Goal: Information Seeking & Learning: Find specific fact

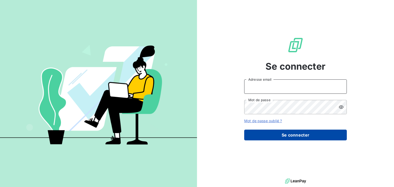
type input "[EMAIL_ADDRESS][DOMAIN_NAME]"
click at [293, 134] on button "Se connecter" at bounding box center [295, 135] width 103 height 11
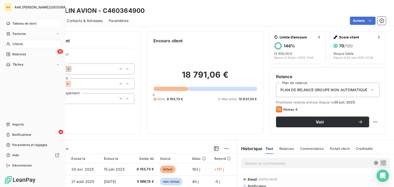
drag, startPoint x: 14, startPoint y: 23, endPoint x: 20, endPoint y: 23, distance: 5.4
click at [14, 23] on span "Tableau de bord" at bounding box center [24, 23] width 24 height 5
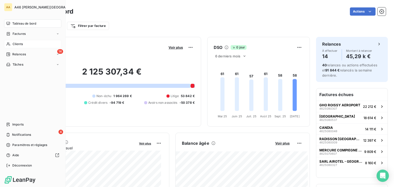
click at [17, 43] on span "Clients" at bounding box center [18, 44] width 10 height 5
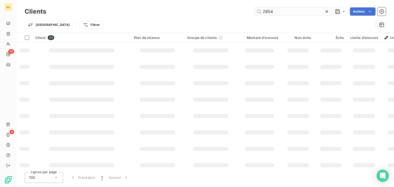
type input "2854"
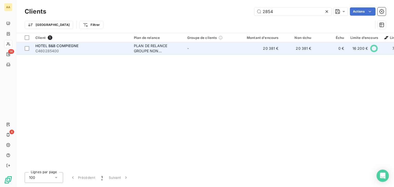
click at [148, 49] on div "PLAN DE RELANCE GROUPE NON AUTOMATIQUE" at bounding box center [157, 48] width 47 height 10
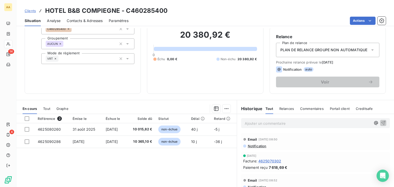
scroll to position [77, 0]
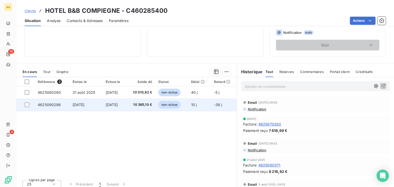
click at [172, 106] on span "non-échue" at bounding box center [169, 105] width 22 height 8
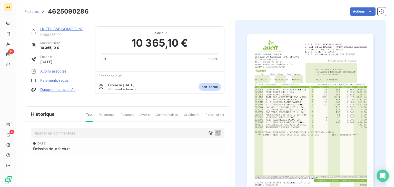
click at [274, 115] on img "button" at bounding box center [311, 123] width 126 height 179
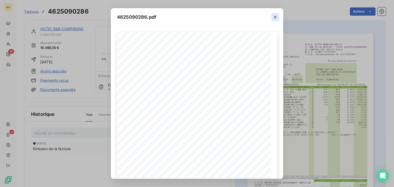
click at [275, 18] on icon "button" at bounding box center [275, 17] width 3 height 3
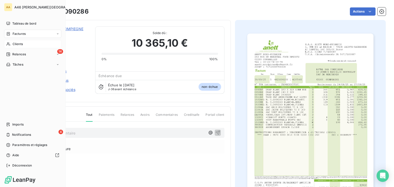
click at [15, 41] on div "Clients" at bounding box center [32, 44] width 57 height 8
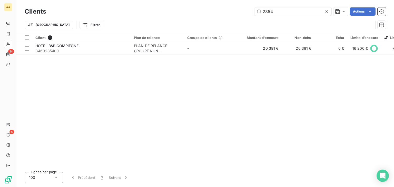
drag, startPoint x: 272, startPoint y: 11, endPoint x: 239, endPoint y: 13, distance: 33.4
click at [239, 13] on div "2854 Actions" at bounding box center [219, 11] width 334 height 8
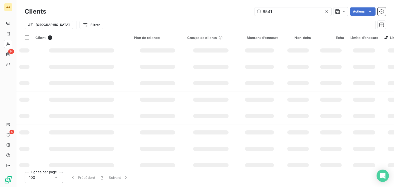
type input "6541"
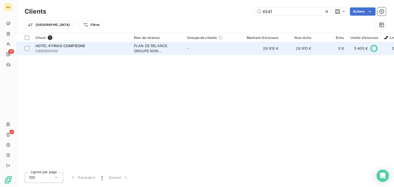
click at [142, 48] on div "PLAN DE RELANCE GROUPE NON AUTOMATIQUE" at bounding box center [157, 48] width 47 height 10
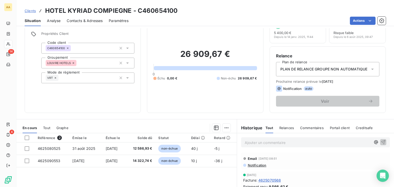
scroll to position [81, 0]
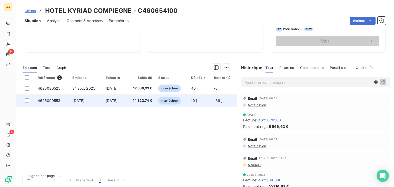
click at [171, 101] on span "non-échue" at bounding box center [169, 101] width 22 height 8
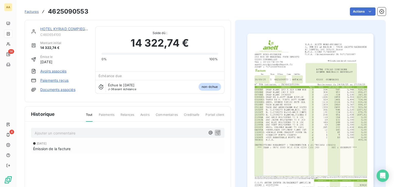
click at [286, 116] on img "button" at bounding box center [311, 123] width 126 height 179
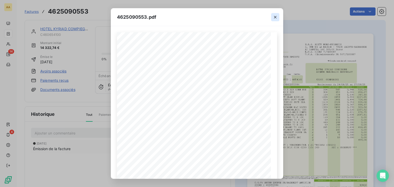
click at [275, 17] on icon "button" at bounding box center [275, 17] width 3 height 3
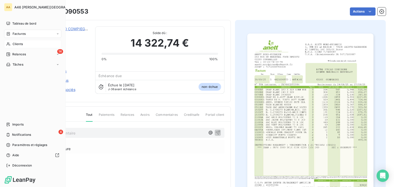
click at [12, 44] on div "Clients" at bounding box center [32, 44] width 57 height 8
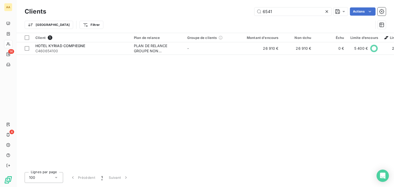
drag, startPoint x: 275, startPoint y: 11, endPoint x: 241, endPoint y: 11, distance: 33.4
click at [241, 11] on div "6541 Actions" at bounding box center [219, 11] width 334 height 8
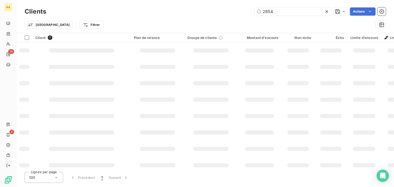
type input "2854"
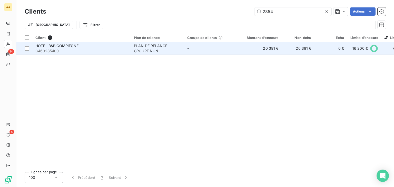
click at [148, 49] on div "PLAN DE RELANCE GROUPE NON AUTOMATIQUE" at bounding box center [157, 48] width 47 height 10
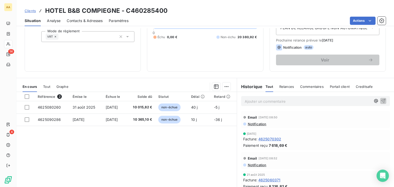
scroll to position [81, 0]
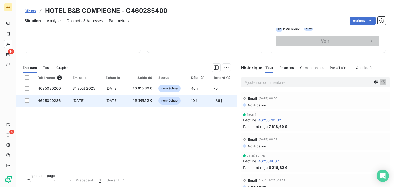
click at [171, 100] on span "non-échue" at bounding box center [169, 101] width 22 height 8
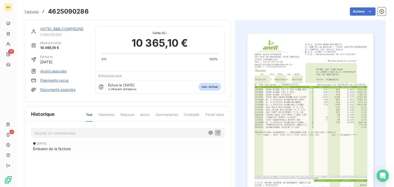
click at [273, 115] on img "button" at bounding box center [311, 123] width 126 height 179
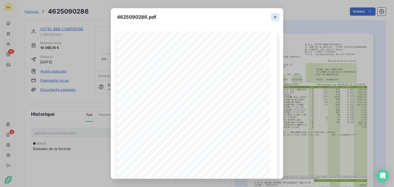
click at [276, 14] on button "button" at bounding box center [275, 17] width 8 height 8
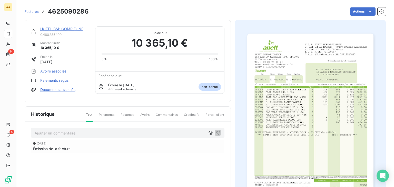
click at [295, 122] on img "button" at bounding box center [311, 123] width 126 height 179
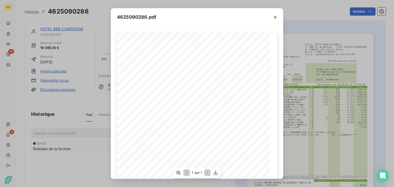
click at [159, 127] on span "SAC VERT POLYESTER 73 X 100" at bounding box center [166, 128] width 46 height 3
click at [189, 138] on div "S.A.S. [PERSON_NAME]-PICARDIE [STREET_ADDRESS] AU CAPITAL 560 000,00 Euros R.C.…" at bounding box center [197, 141] width 160 height 218
click at [181, 146] on span "ABONNEMENT ESPACE CLIENT" at bounding box center [163, 146] width 41 height 3
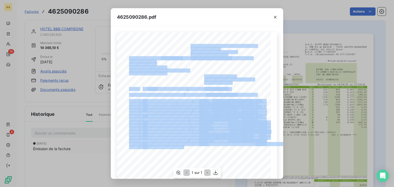
click at [121, 101] on div "S.A.S. [PERSON_NAME]-PICARDIE [STREET_ADDRESS] AU CAPITAL 560 000,00 Euros R.C.…" at bounding box center [197, 141] width 160 height 218
click at [136, 148] on span "980909" at bounding box center [134, 146] width 10 height 3
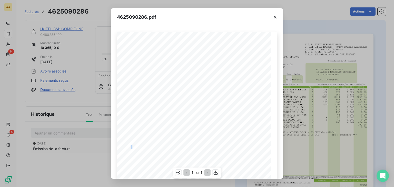
drag, startPoint x: 128, startPoint y: 148, endPoint x: 151, endPoint y: 130, distance: 28.7
click at [136, 139] on div "S.A.S. [PERSON_NAME]-PICARDIE [STREET_ADDRESS] AU CAPITAL 560 000,00 Euros R.C.…" at bounding box center [197, 141] width 154 height 218
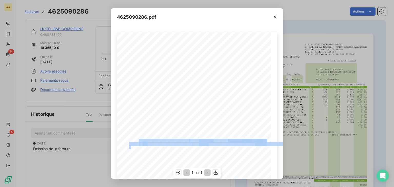
click at [129, 148] on span "980909" at bounding box center [134, 146] width 10 height 3
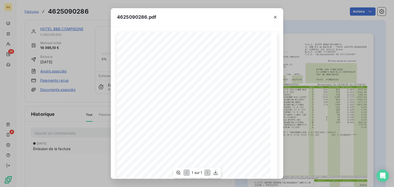
click at [193, 95] on div "S.A.S. [PERSON_NAME]-PICARDIE [STREET_ADDRESS] AU CAPITAL 560 000,00 Euros R.C.…" at bounding box center [197, 141] width 160 height 218
click at [276, 17] on icon "button" at bounding box center [275, 17] width 5 height 5
